Goal: Task Accomplishment & Management: Manage account settings

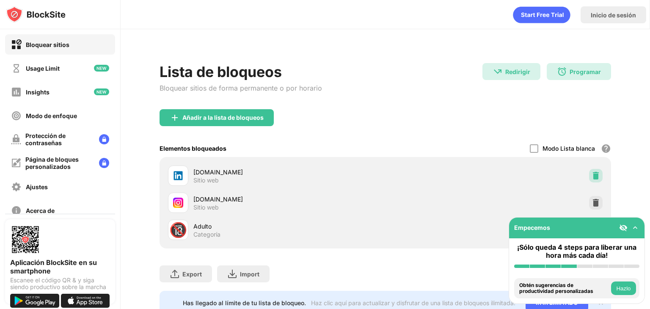
click at [592, 178] on img at bounding box center [596, 175] width 8 height 8
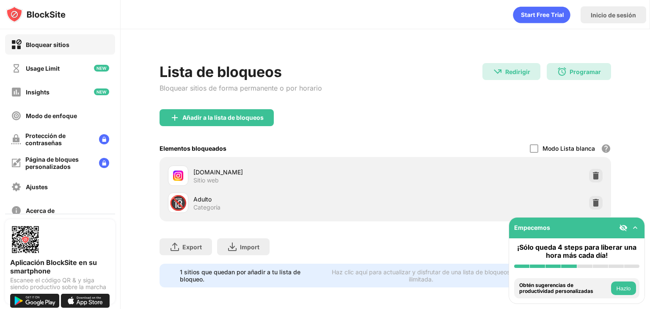
click at [379, 139] on div "Añadir a la lista de bloqueos" at bounding box center [386, 124] width 452 height 30
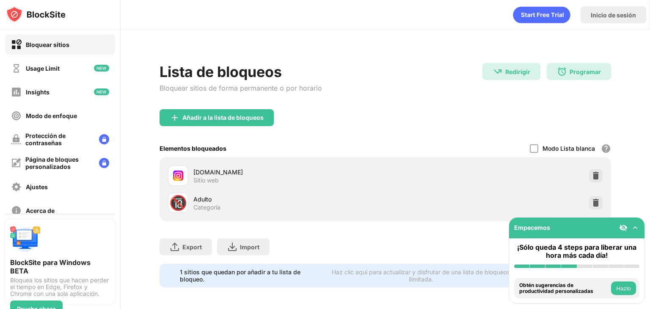
click at [456, 135] on div "Añadir a la lista de bloqueos" at bounding box center [386, 124] width 452 height 30
click at [589, 169] on div at bounding box center [596, 176] width 14 height 14
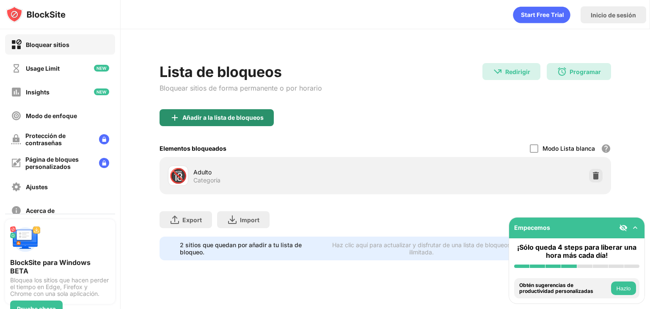
click at [262, 110] on div "Añadir a la lista de bloqueos" at bounding box center [217, 117] width 114 height 17
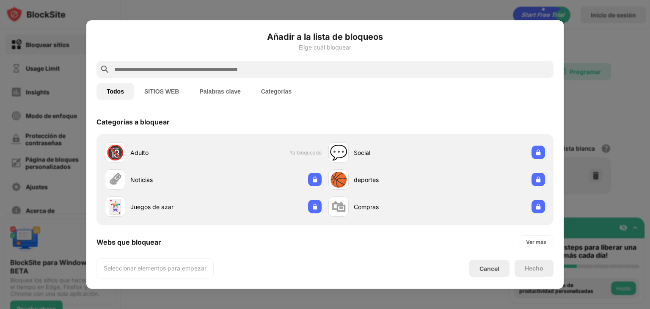
click at [204, 70] on input "text" at bounding box center [331, 69] width 437 height 10
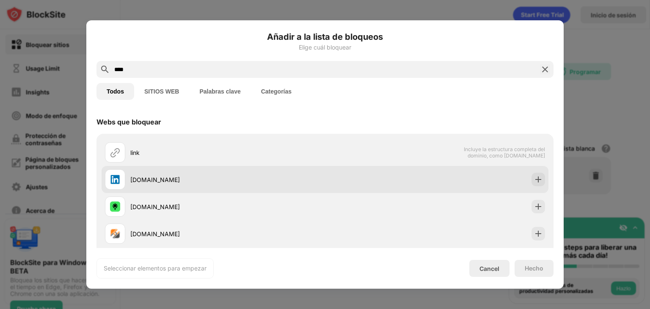
type input "****"
click at [138, 181] on div "[DOMAIN_NAME]" at bounding box center [227, 179] width 195 height 9
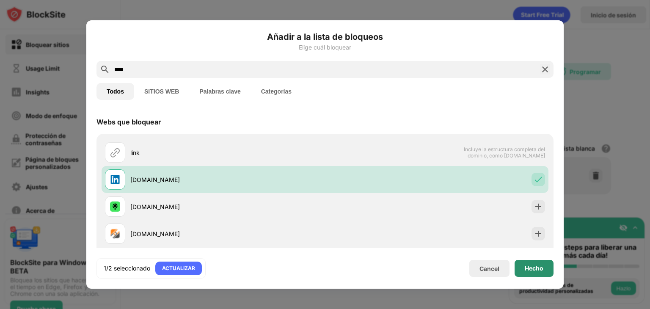
click at [544, 266] on div "Hecho" at bounding box center [534, 268] width 39 height 17
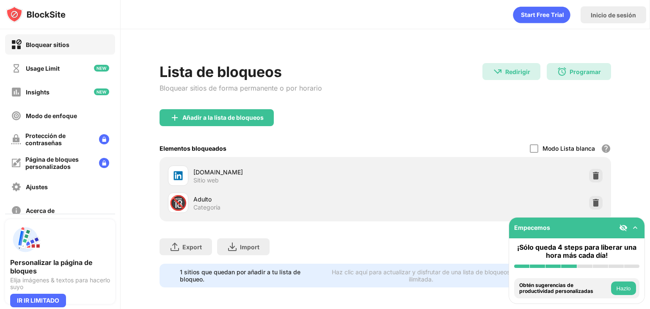
click at [454, 135] on div "Añadir a la lista de bloqueos" at bounding box center [386, 124] width 452 height 30
click at [222, 114] on div "Añadir a la lista de bloqueos" at bounding box center [222, 117] width 81 height 7
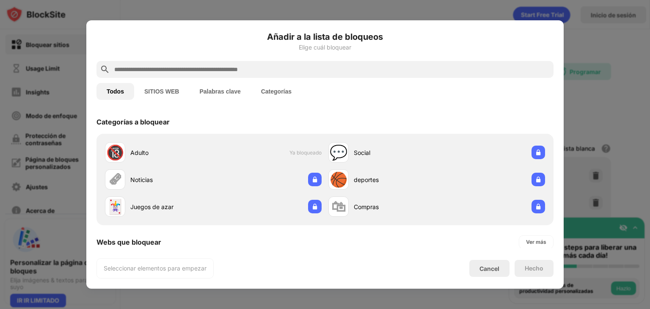
click at [176, 70] on input "text" at bounding box center [331, 69] width 437 height 10
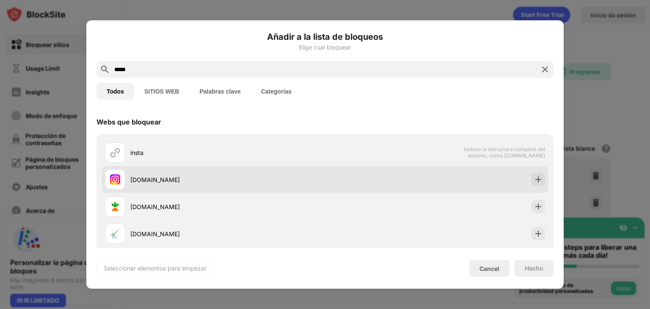
type input "*****"
click at [152, 176] on div "[DOMAIN_NAME]" at bounding box center [227, 179] width 195 height 9
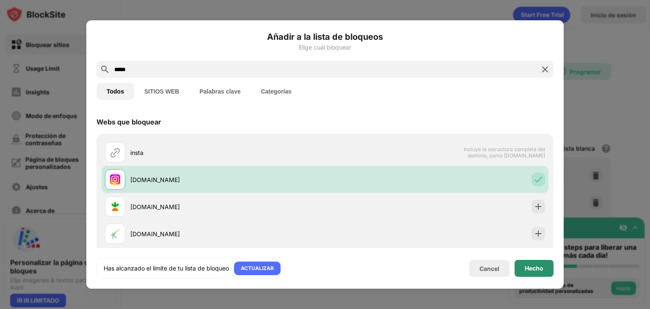
click at [535, 264] on div "Hecho" at bounding box center [534, 268] width 39 height 17
